Goal: Find specific page/section: Find specific page/section

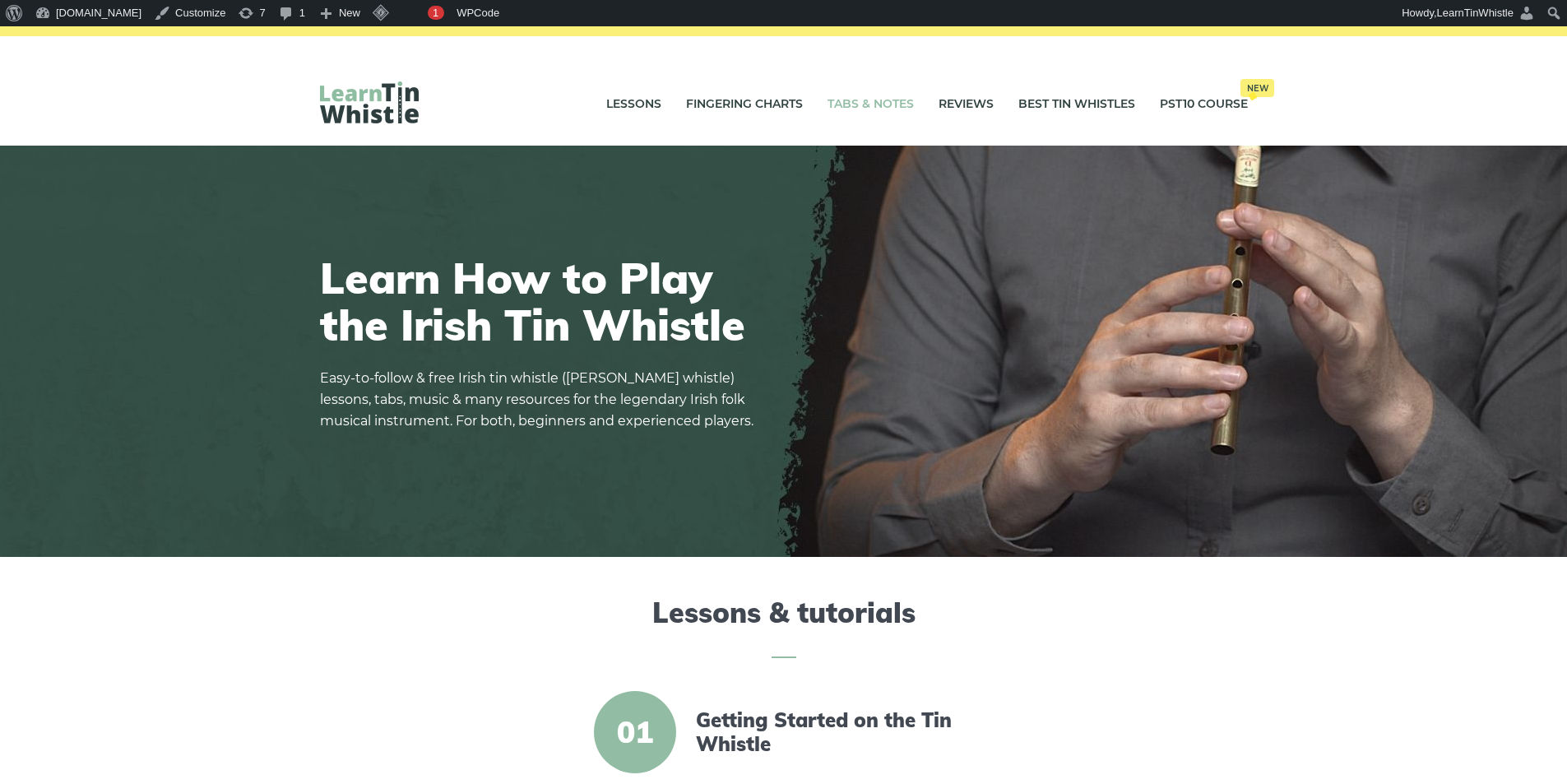
click at [872, 107] on link "Tabs & Notes" at bounding box center [871, 105] width 87 height 41
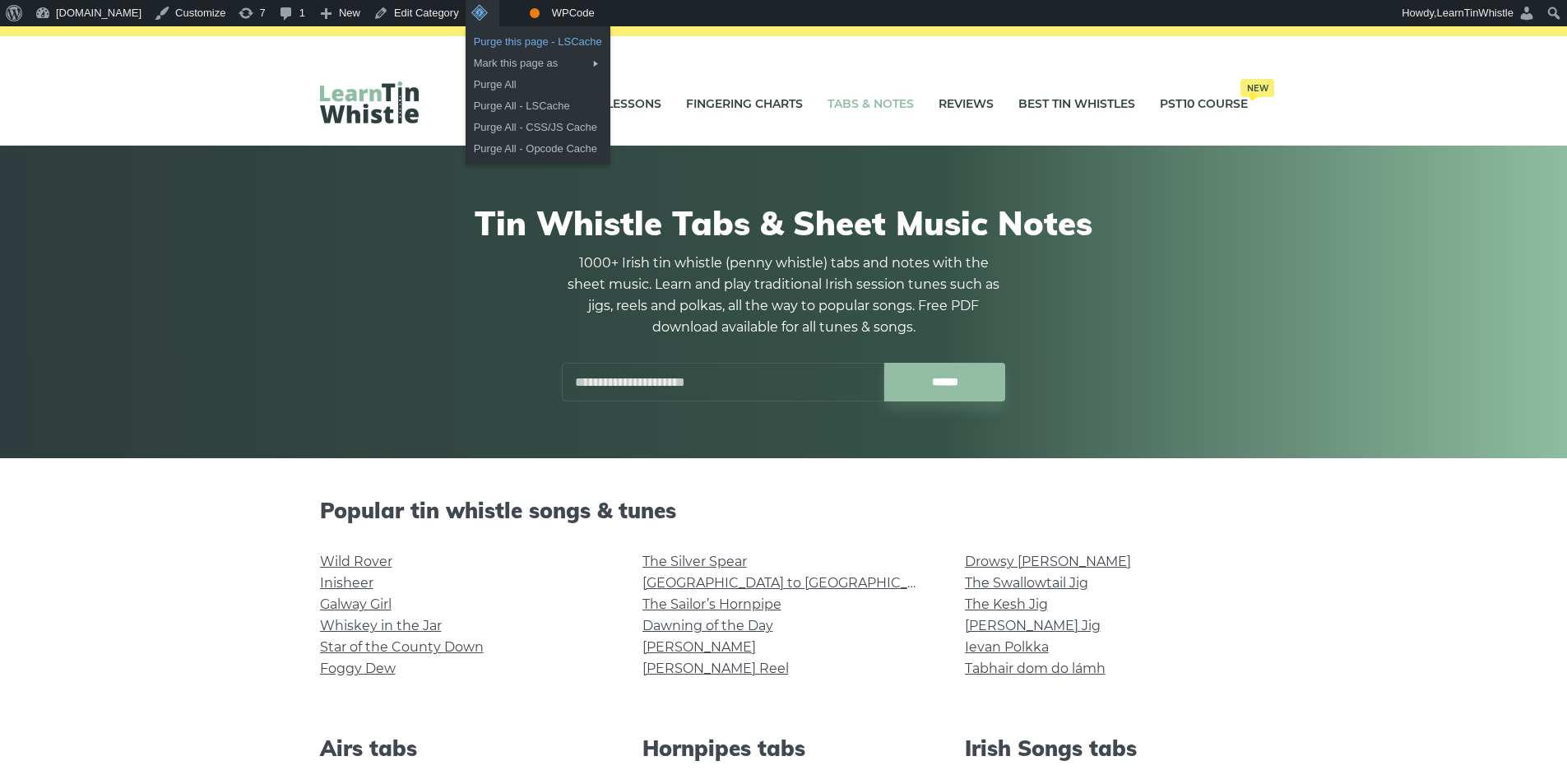
click at [509, 39] on link "Purge this page - LSCache" at bounding box center [538, 41] width 145 height 22
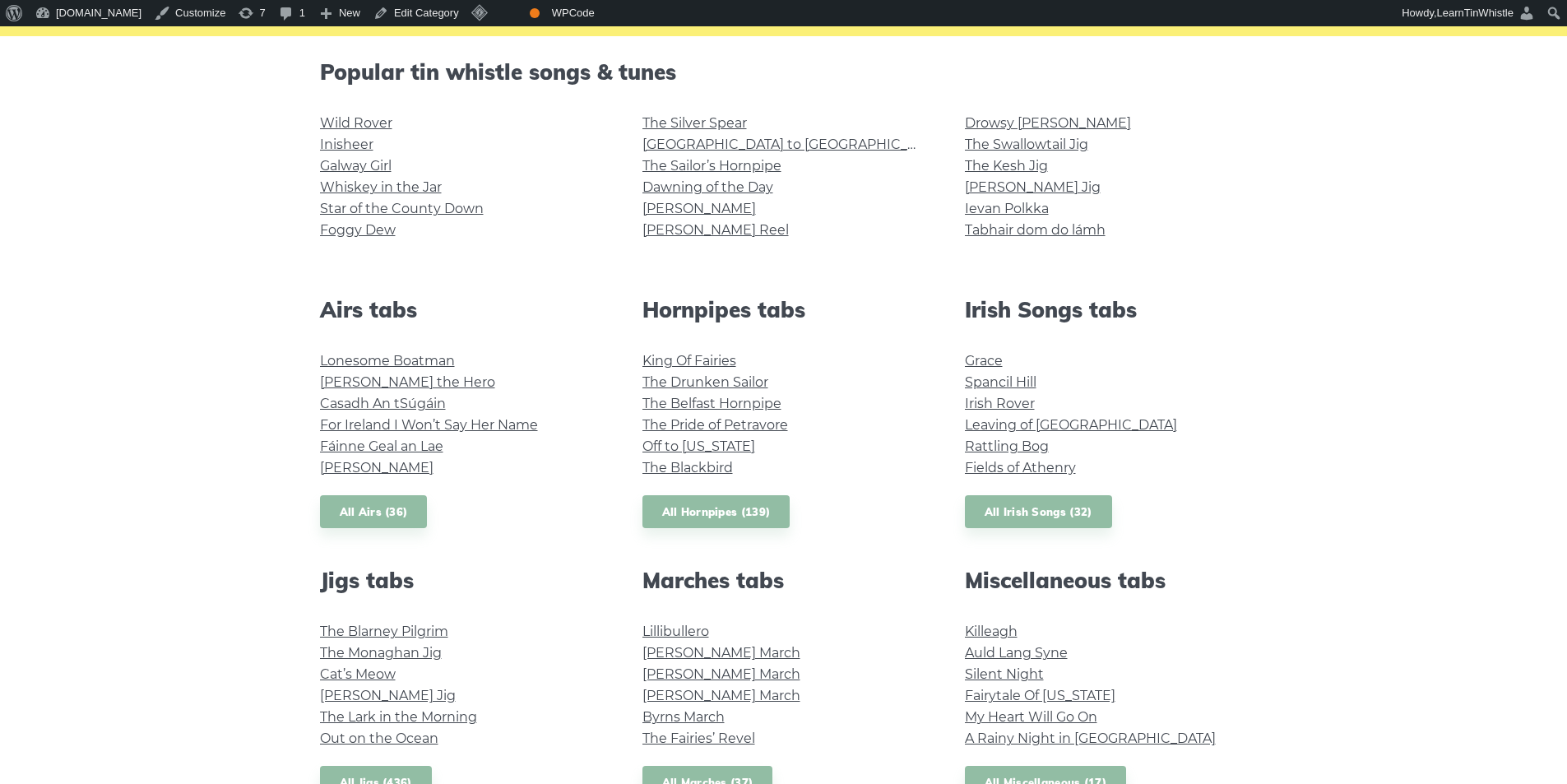
scroll to position [548, 0]
